Goal: Check status: Check status

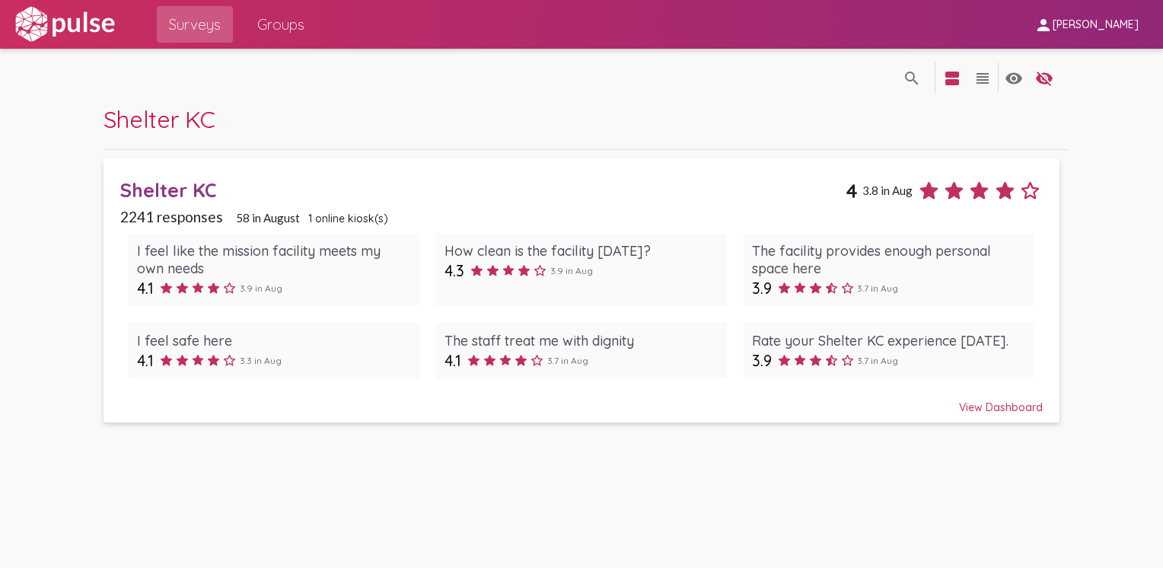
click at [256, 181] on div "Shelter KC" at bounding box center [482, 190] width 725 height 24
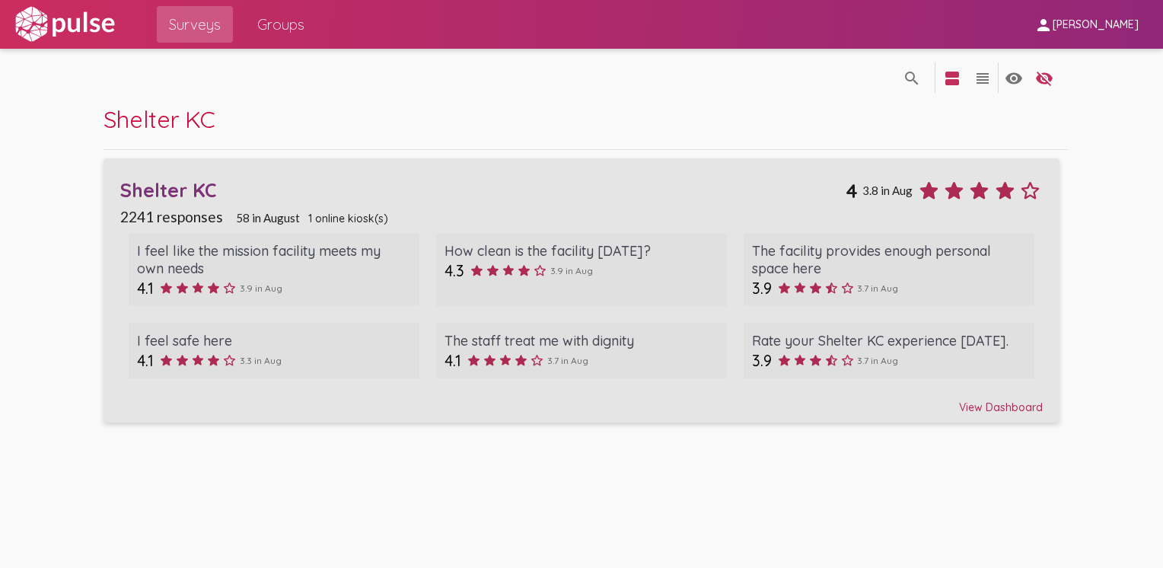
click at [997, 400] on div "View Dashboard" at bounding box center [581, 400] width 922 height 27
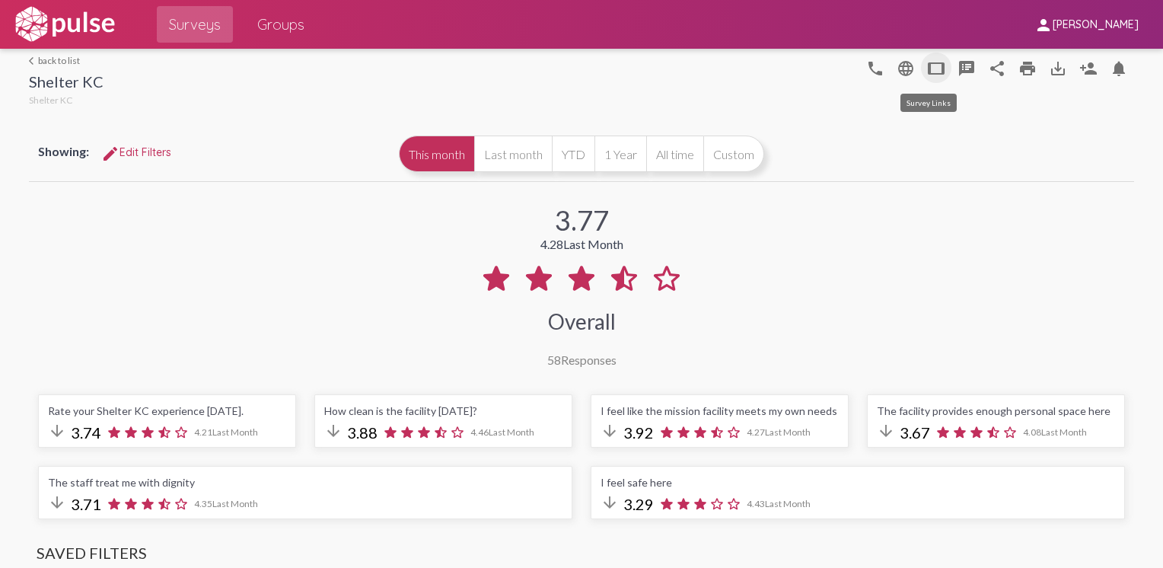
click at [928, 65] on mat-icon "tablet" at bounding box center [936, 68] width 18 height 18
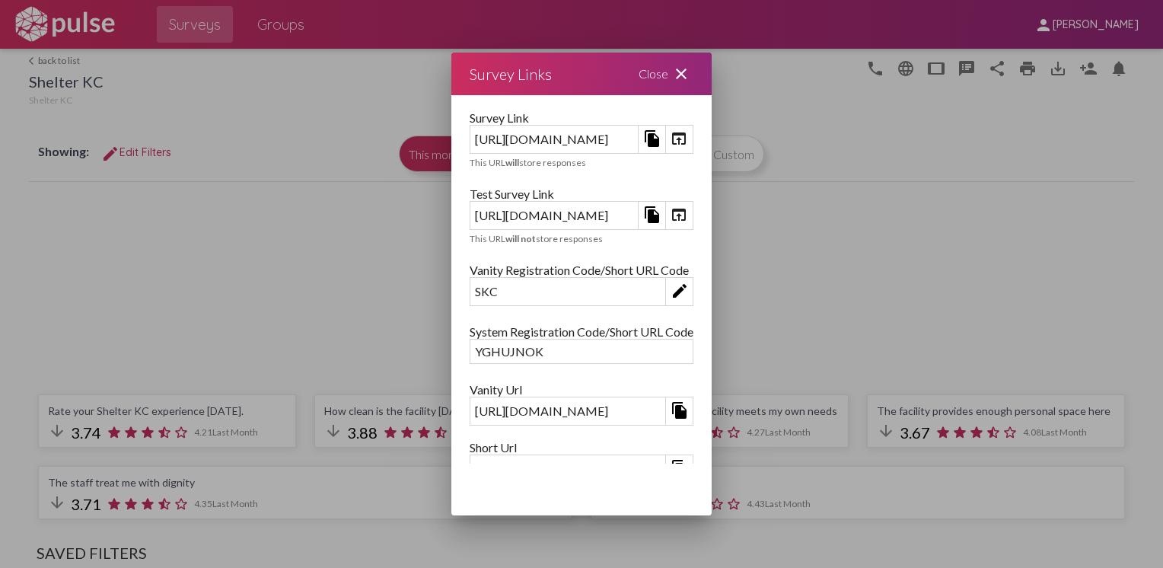
click at [690, 71] on mat-icon "close" at bounding box center [681, 74] width 18 height 18
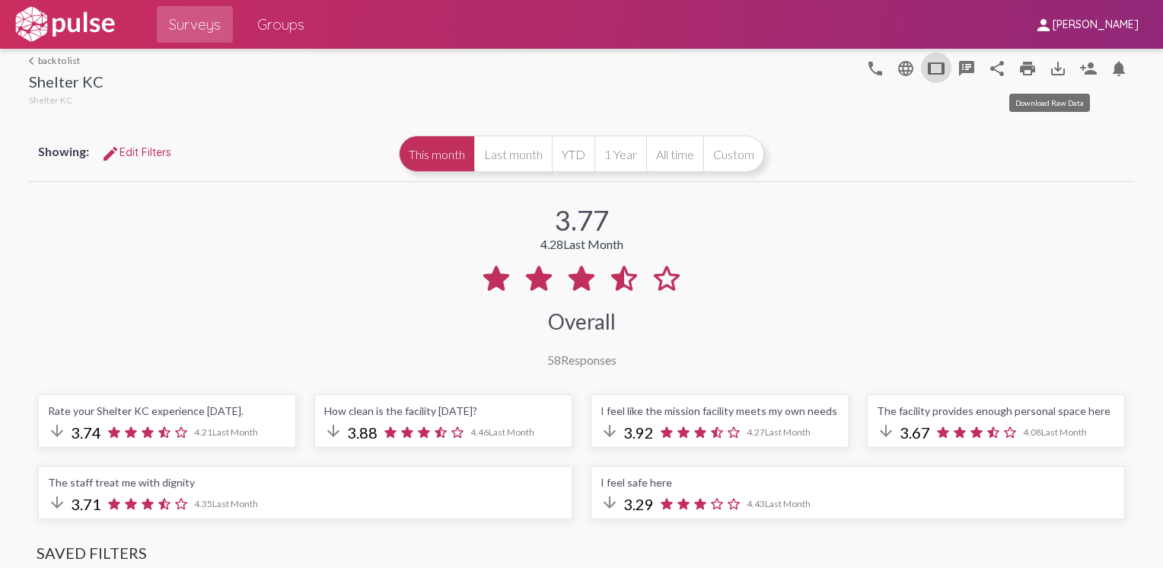
click at [1049, 69] on mat-icon "save_alt" at bounding box center [1058, 68] width 18 height 18
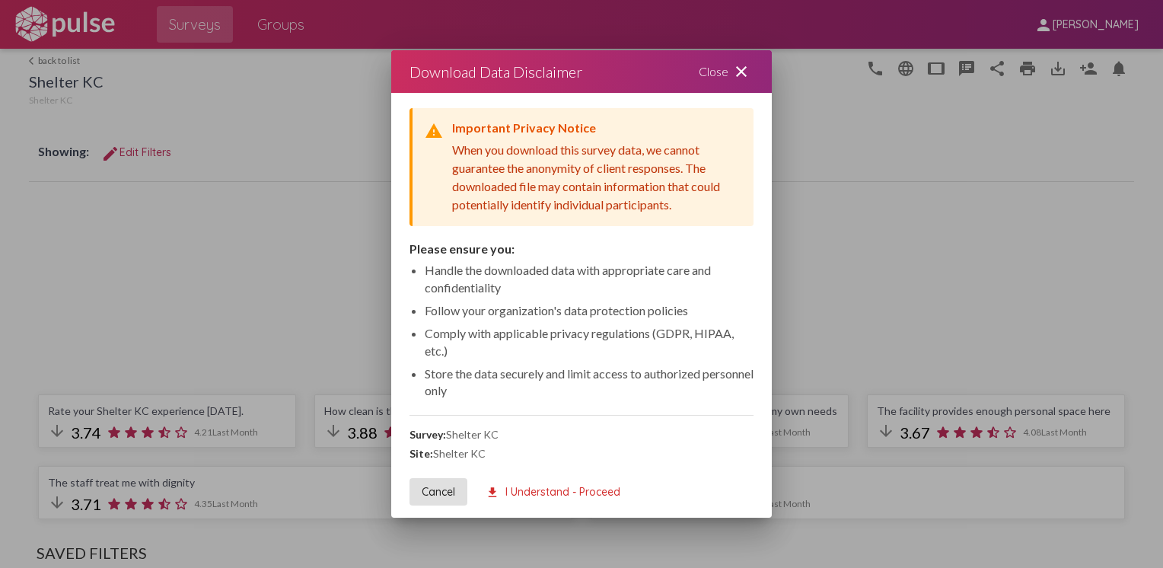
click at [1000, 127] on div at bounding box center [581, 284] width 1163 height 568
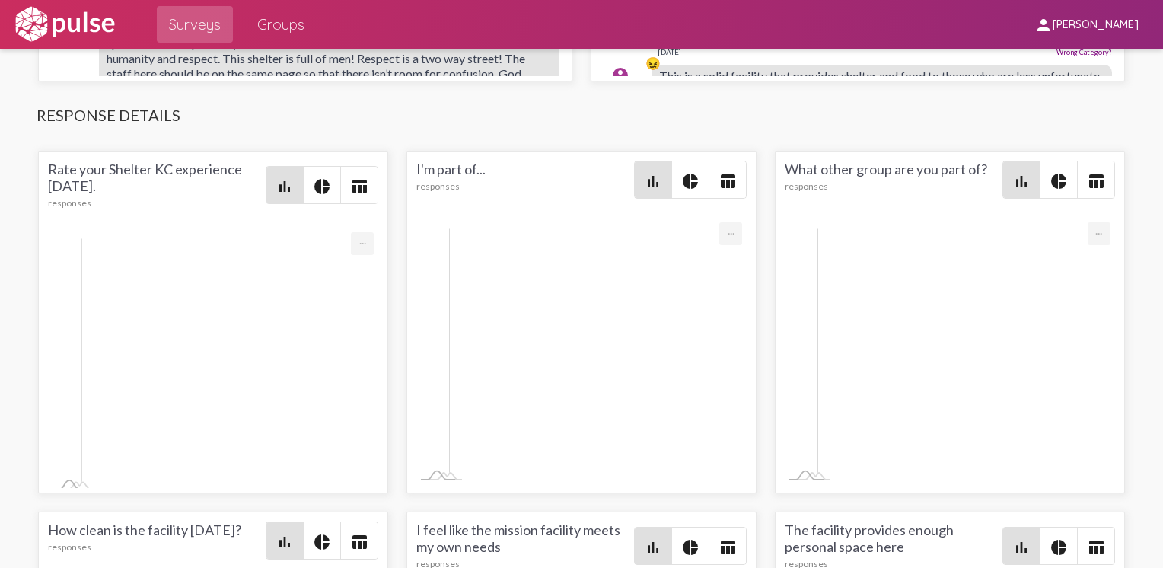
scroll to position [2221, 0]
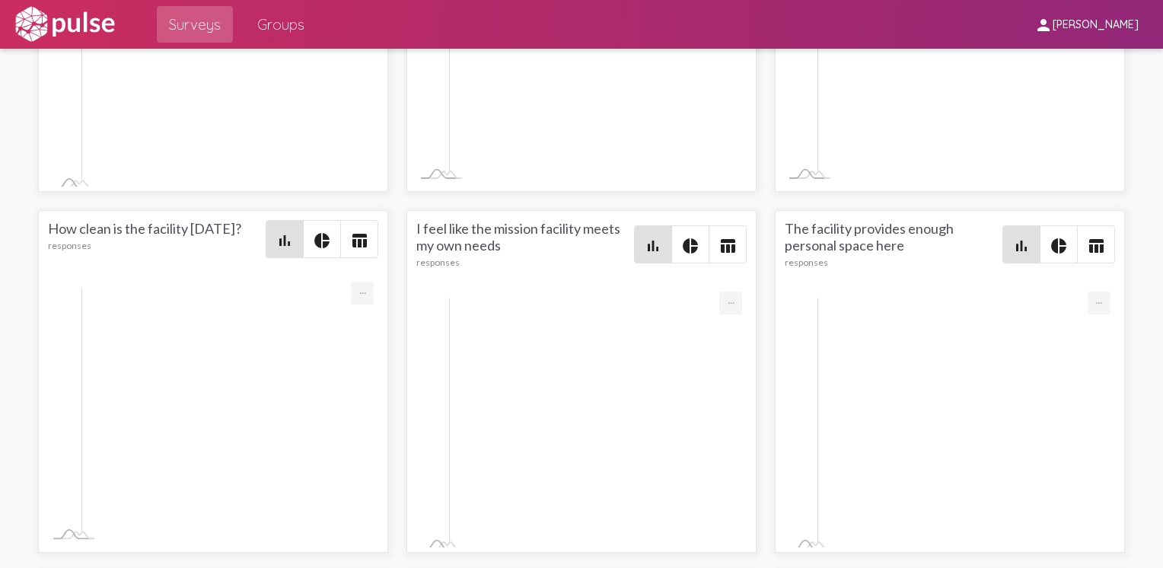
scroll to position [358, 0]
